Goal: Task Accomplishment & Management: Use online tool/utility

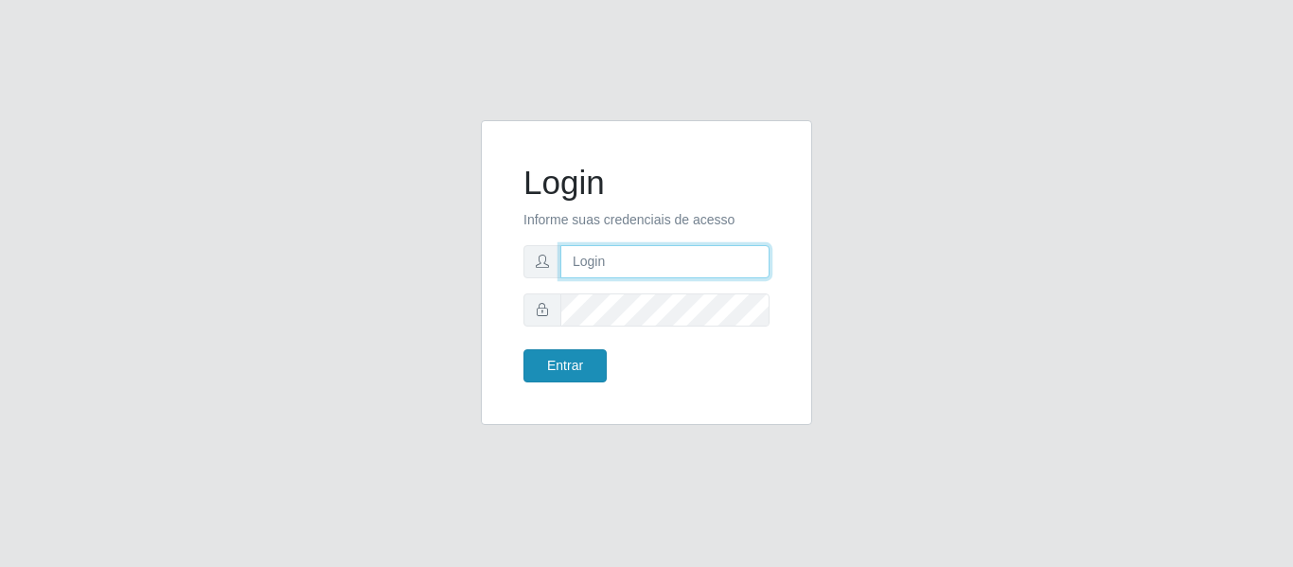
type input "[EMAIL_ADDRESS][DOMAIN_NAME]"
click at [574, 376] on button "Entrar" at bounding box center [564, 365] width 83 height 33
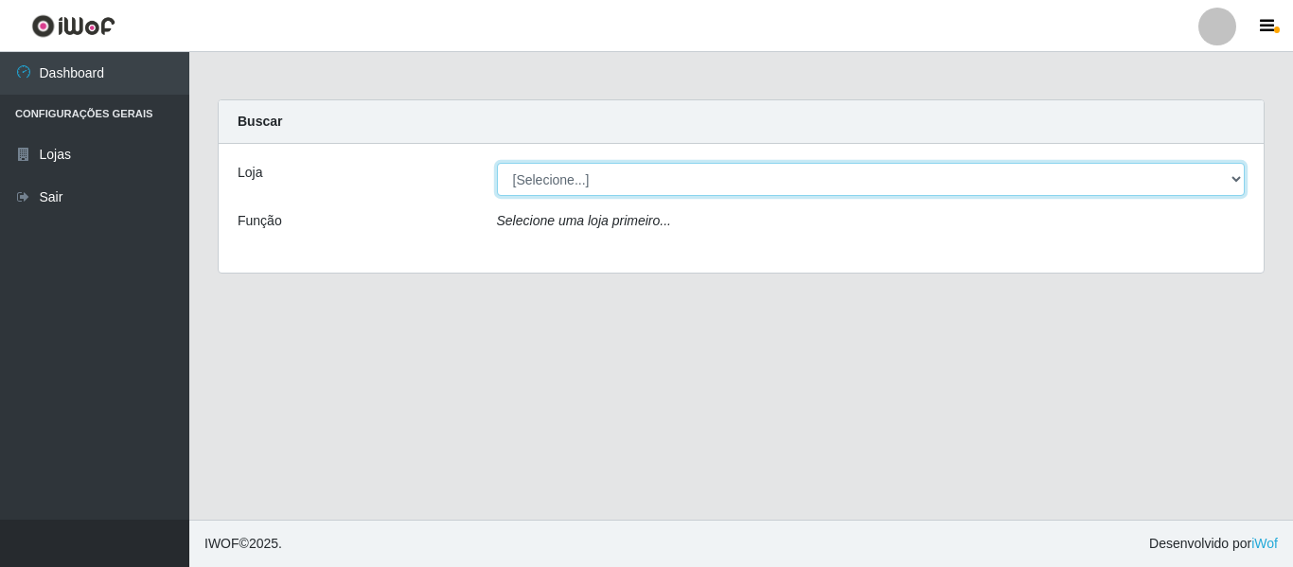
click at [604, 192] on select "[Selecione...] Hiper Queiroz - [GEOGRAPHIC_DATA]" at bounding box center [871, 179] width 749 height 33
select select "497"
click at [497, 163] on select "[Selecione...] Hiper Queiroz - [GEOGRAPHIC_DATA]" at bounding box center [871, 179] width 749 height 33
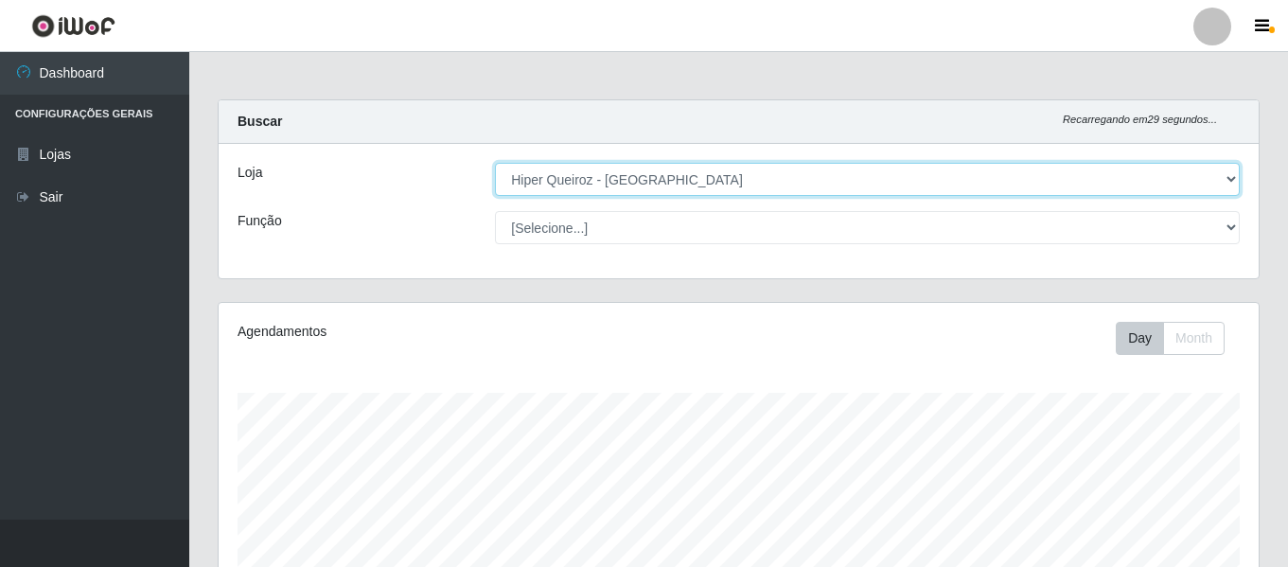
scroll to position [393, 1040]
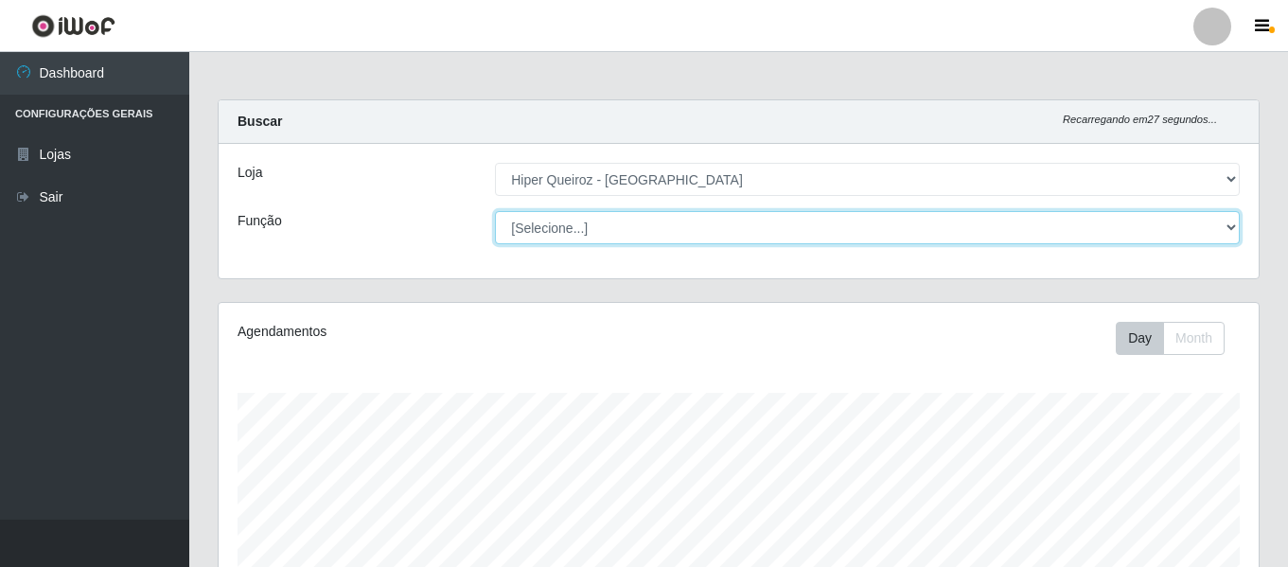
click at [600, 235] on select "[Selecione...] ASG ASG + ASG ++ Embalador Embalador + Embalador ++ Repositor Re…" at bounding box center [867, 227] width 745 height 33
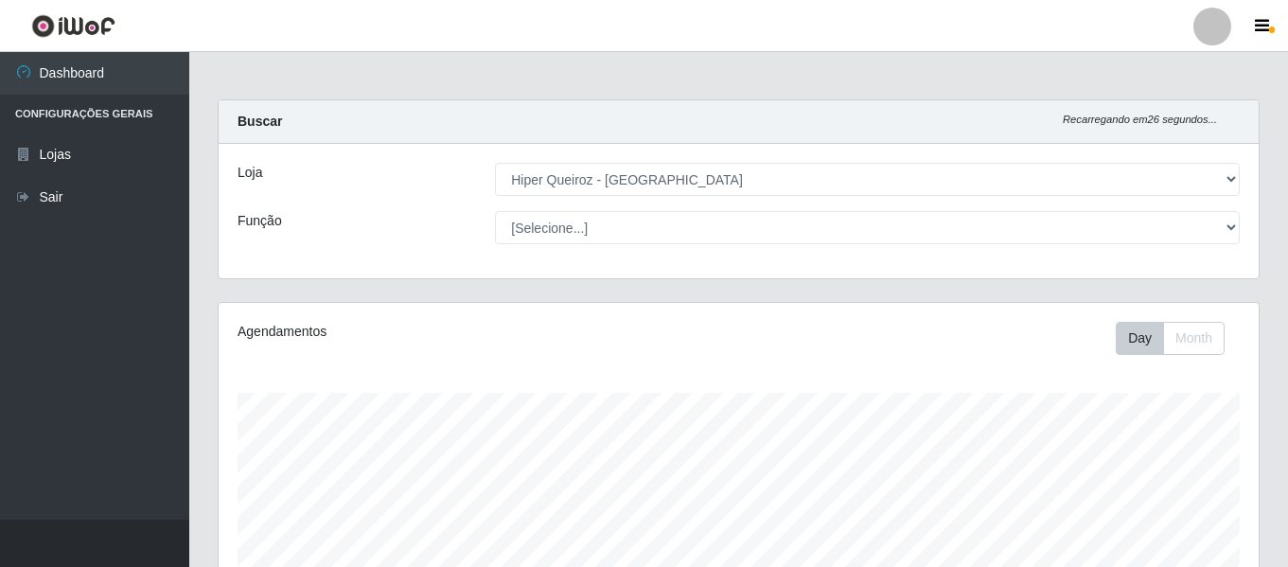
click at [460, 348] on div "Agendamentos" at bounding box center [438, 338] width 430 height 33
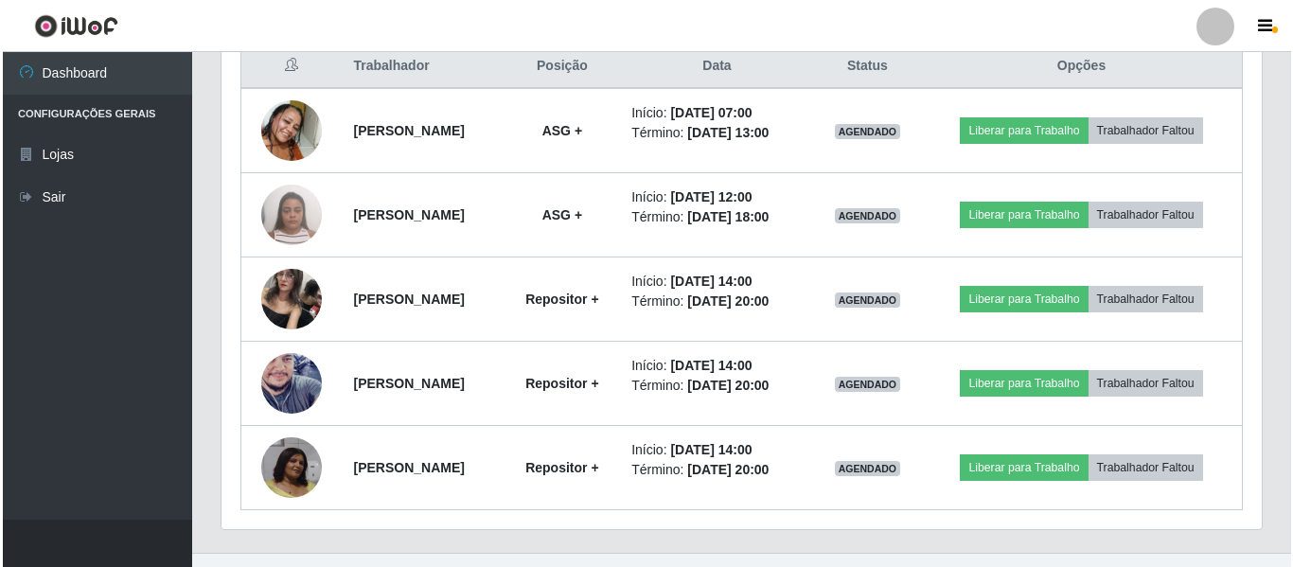
scroll to position [774, 0]
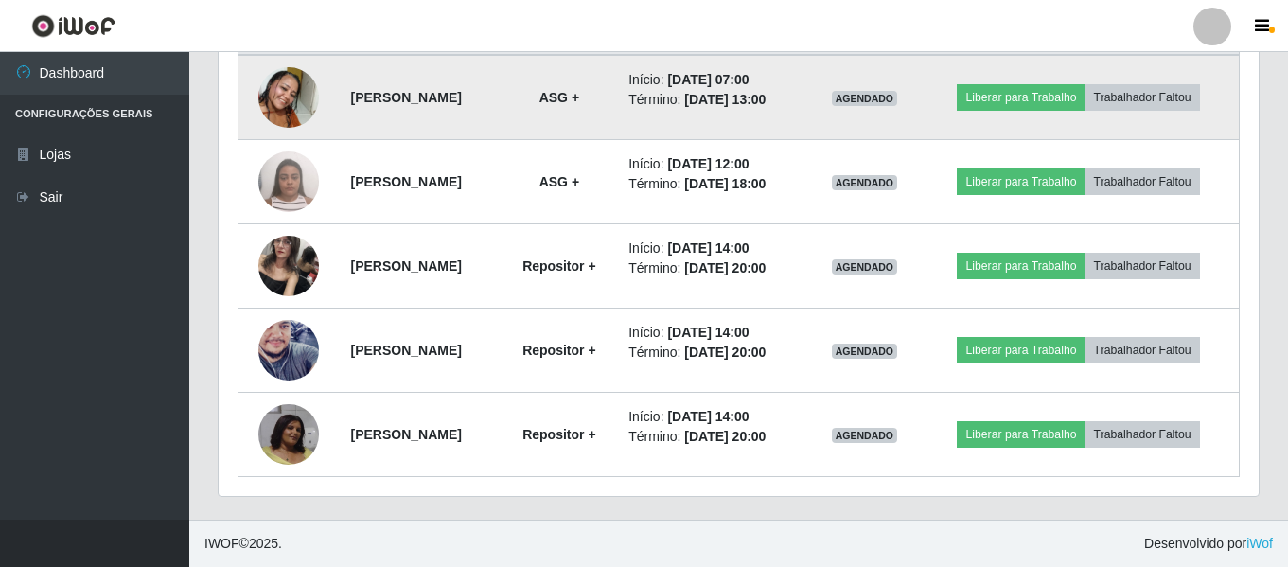
click at [279, 82] on img at bounding box center [288, 98] width 61 height 108
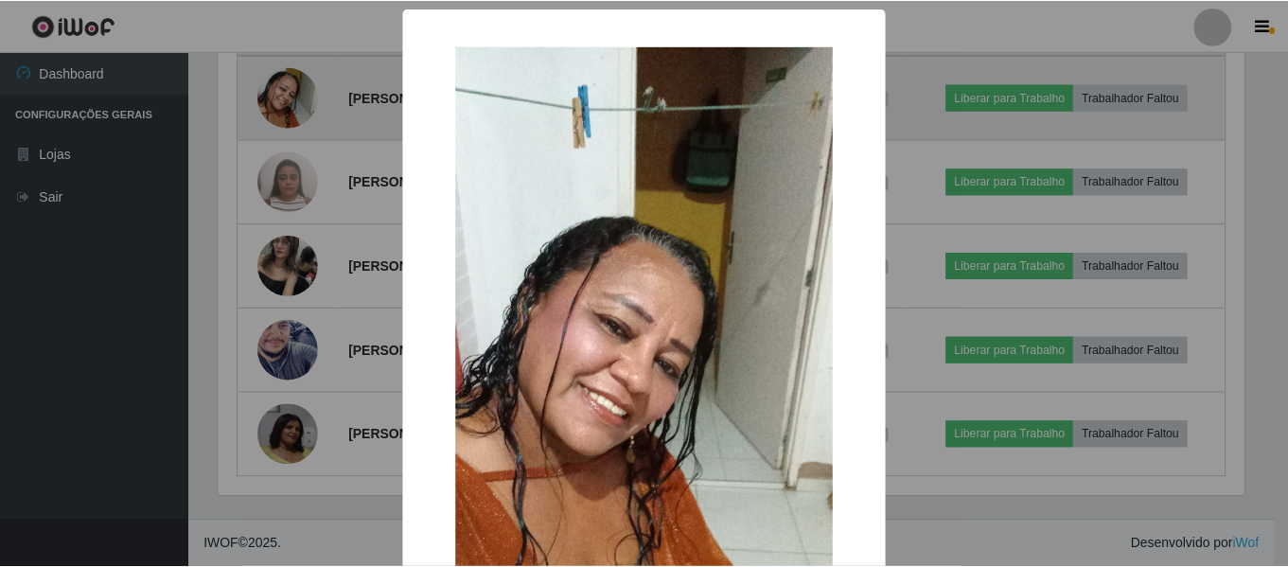
scroll to position [393, 1031]
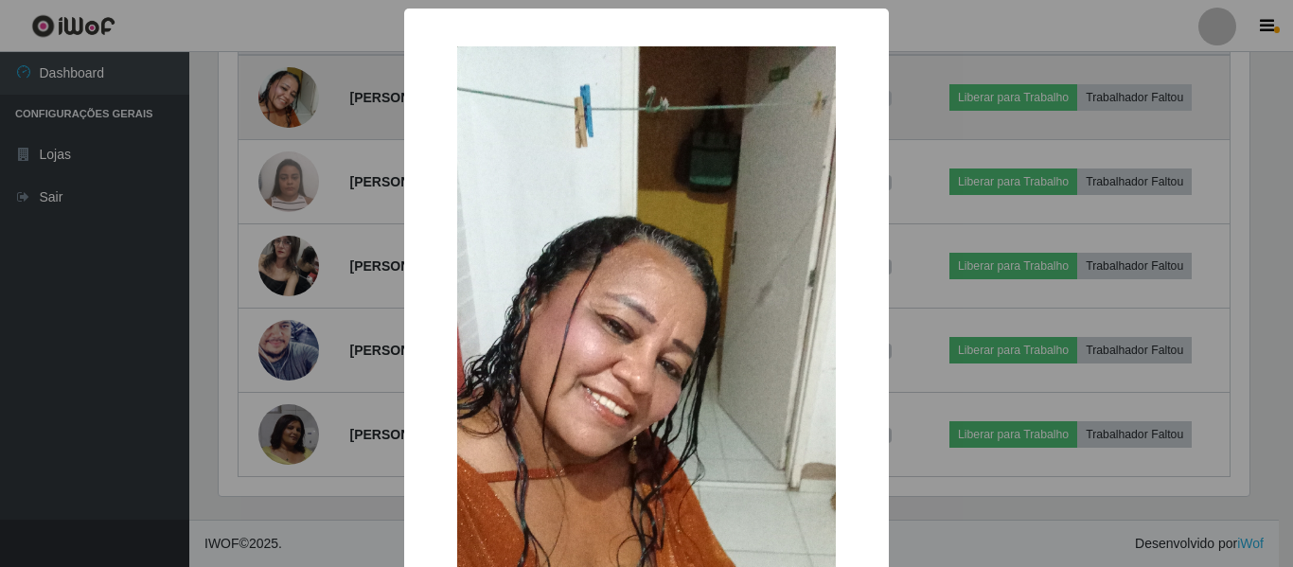
click at [279, 82] on div "× OK Cancel" at bounding box center [646, 283] width 1293 height 567
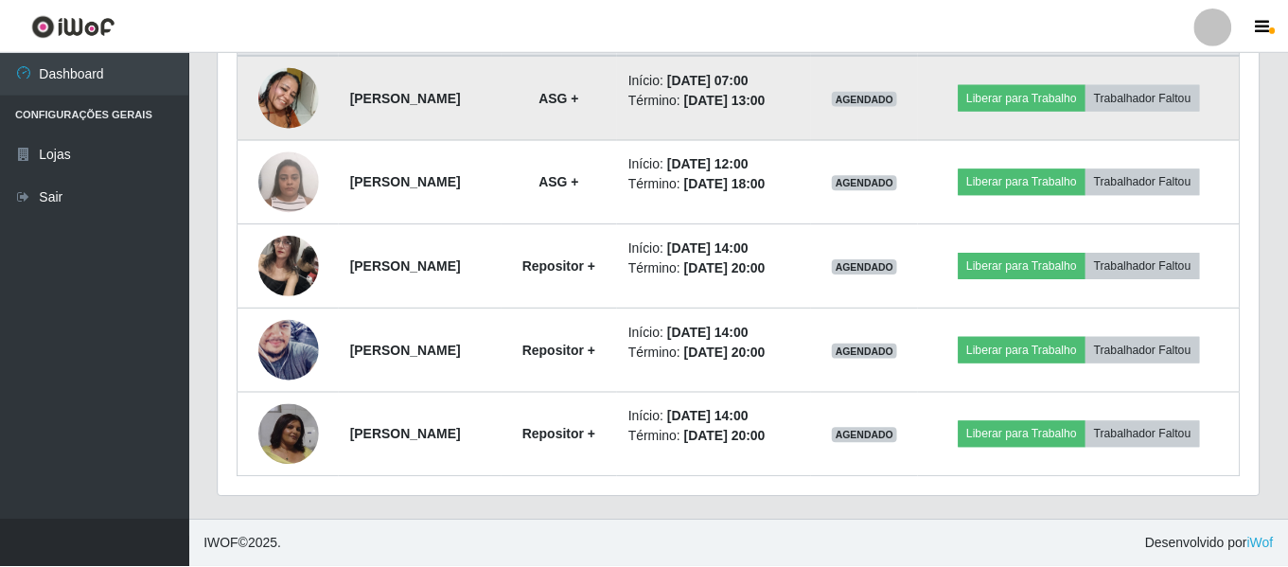
scroll to position [393, 1040]
